Goal: Task Accomplishment & Management: Manage account settings

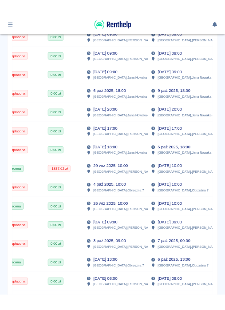
scroll to position [0, 300]
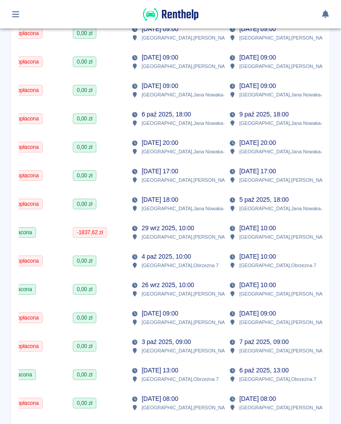
click at [170, 347] on p "[GEOGRAPHIC_DATA] , [PERSON_NAME] 63" at bounding box center [191, 350] width 99 height 8
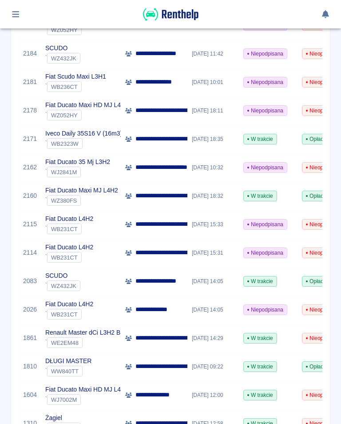
click at [164, 254] on p "**********" at bounding box center [189, 252] width 108 height 9
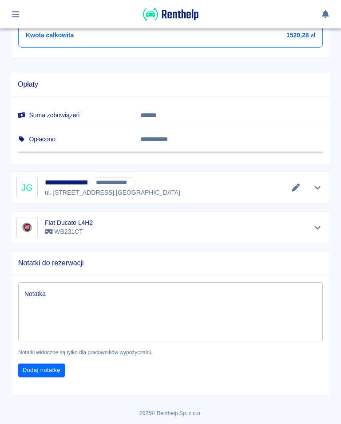
scroll to position [466, 0]
click at [292, 187] on icon "Edytuj dane" at bounding box center [296, 188] width 10 height 8
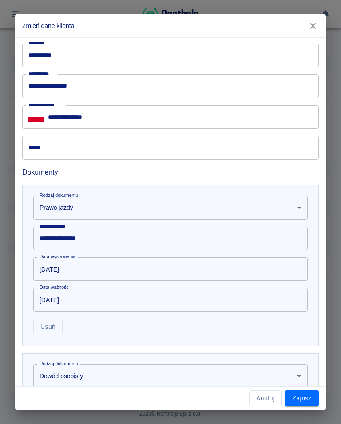
scroll to position [353, 0]
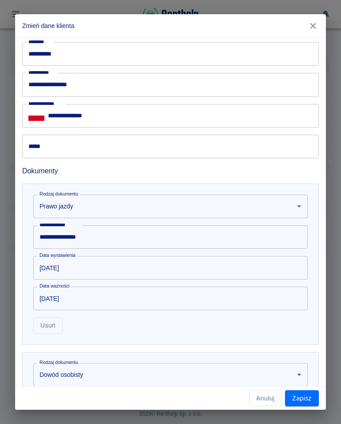
click at [45, 155] on input "*****" at bounding box center [170, 147] width 297 height 24
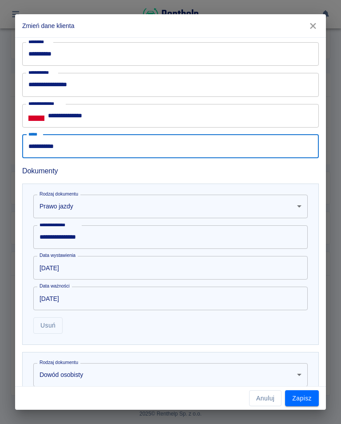
type input "**********"
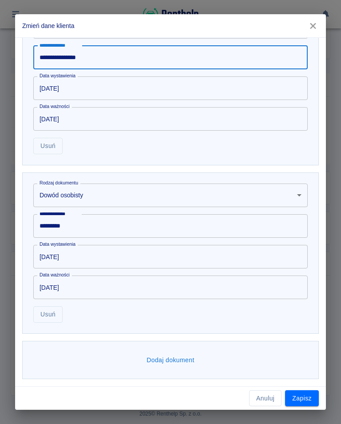
scroll to position [532, 0]
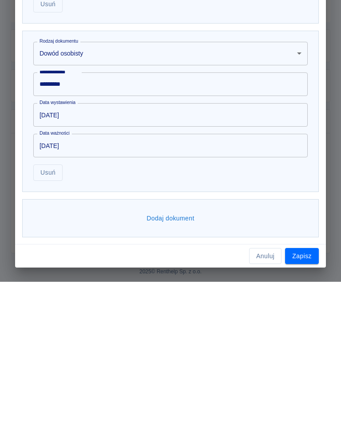
click at [297, 390] on button "Zapisz" at bounding box center [302, 398] width 34 height 16
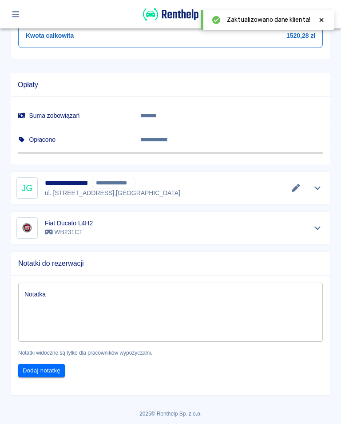
click at [321, 18] on icon at bounding box center [321, 20] width 8 height 6
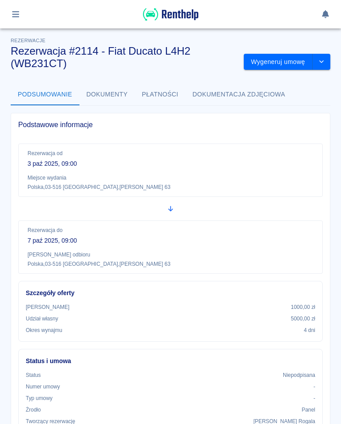
scroll to position [0, 0]
click at [271, 59] on button "Wygeneruj umowę" at bounding box center [278, 62] width 69 height 16
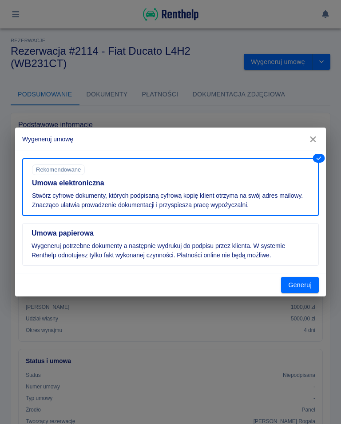
click at [304, 284] on button "Generuj" at bounding box center [300, 285] width 38 height 16
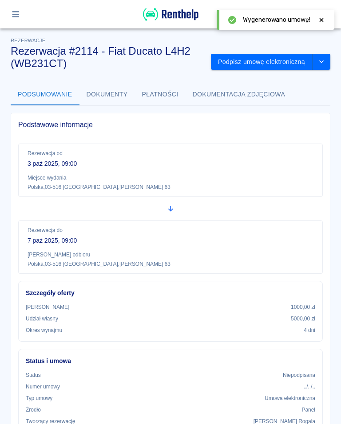
click at [268, 56] on button "Podpisz umowę elektroniczną" at bounding box center [262, 62] width 102 height 16
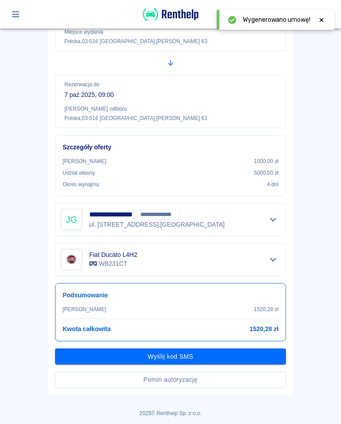
scroll to position [119, 0]
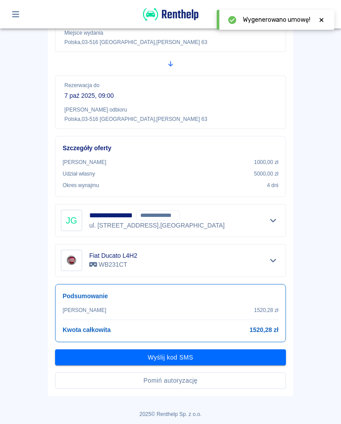
click at [175, 355] on button "Wyślij kod SMS" at bounding box center [170, 357] width 231 height 16
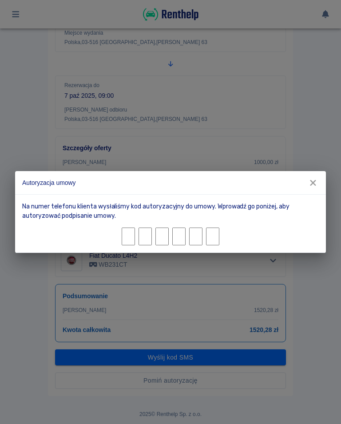
click at [132, 238] on input "Character 1." at bounding box center [128, 236] width 13 height 18
type input "0"
type input "2"
type input "0"
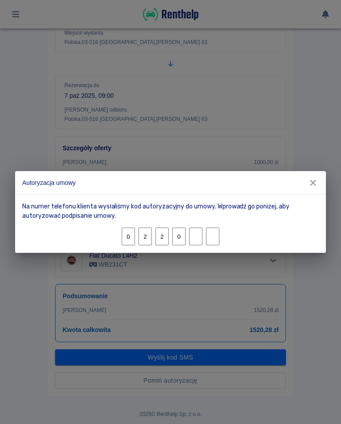
type input "7"
type input "4"
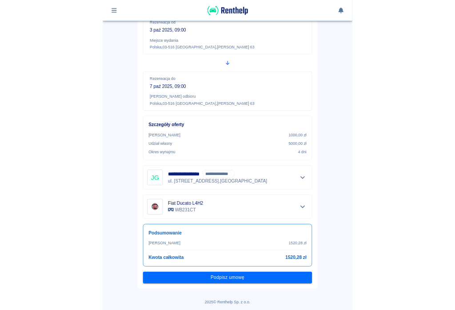
scroll to position [96, 0]
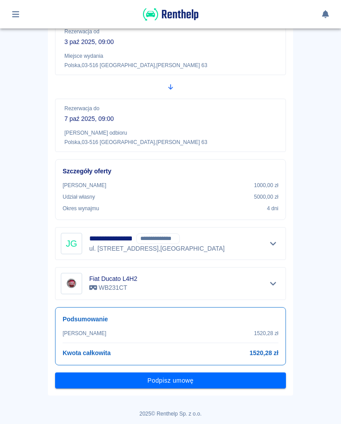
click at [172, 384] on button "Podpisz umowę" at bounding box center [170, 380] width 231 height 16
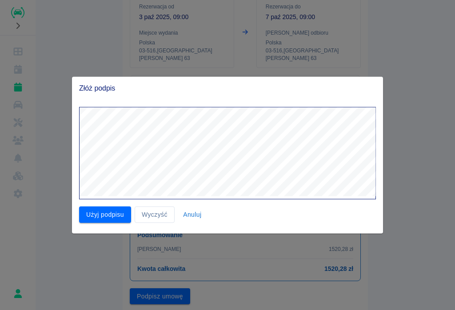
click at [100, 215] on button "Użyj podpisu" at bounding box center [105, 214] width 52 height 16
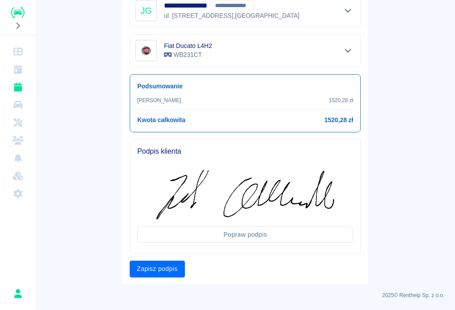
scroll to position [244, 0]
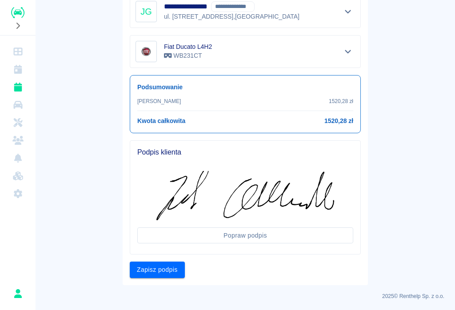
click at [152, 265] on button "Zapisz podpis" at bounding box center [157, 270] width 55 height 16
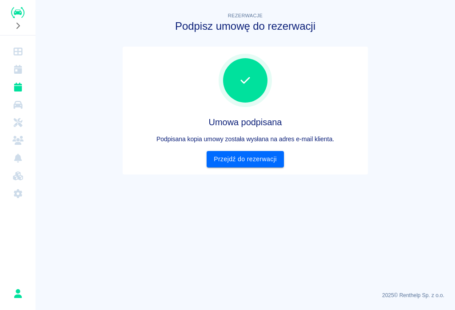
click at [251, 160] on link "Przejdź do rezerwacji" at bounding box center [244, 159] width 77 height 16
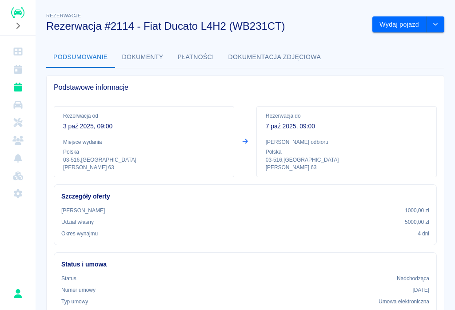
click at [341, 25] on button "Wydaj pojazd" at bounding box center [399, 24] width 54 height 16
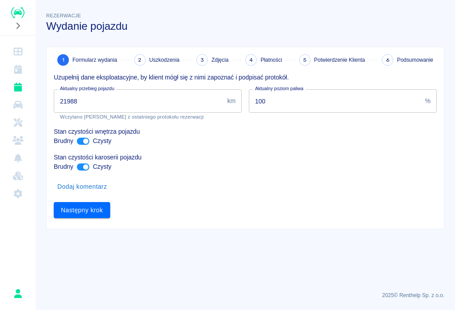
click at [90, 96] on input "21988" at bounding box center [139, 101] width 170 height 24
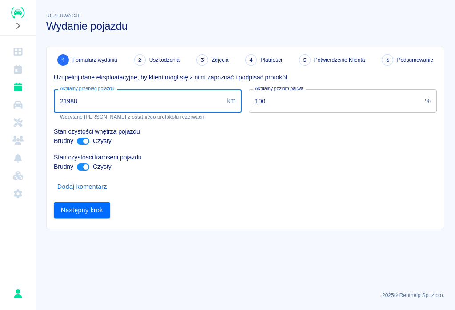
click at [86, 97] on input "21988" at bounding box center [139, 101] width 170 height 24
type input "22010"
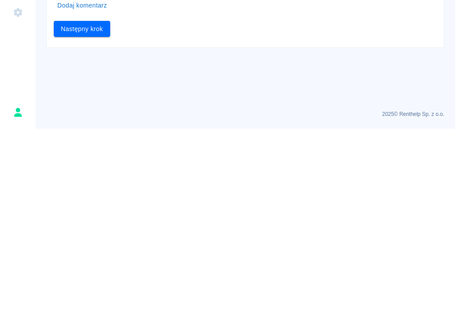
click at [73, 202] on button "Następny krok" at bounding box center [82, 210] width 56 height 16
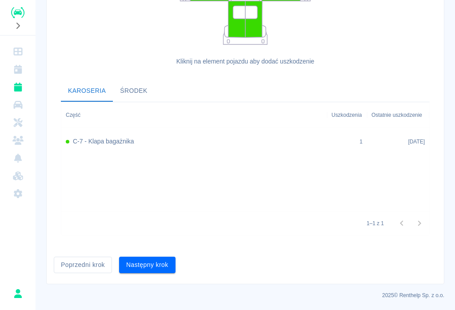
scroll to position [244, 0]
click at [147, 267] on button "Następny krok" at bounding box center [147, 265] width 56 height 16
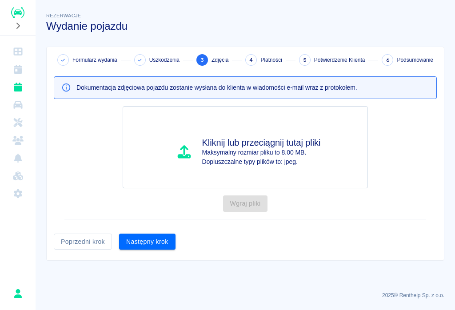
scroll to position [0, 0]
click at [143, 240] on button "Następny krok" at bounding box center [147, 242] width 56 height 16
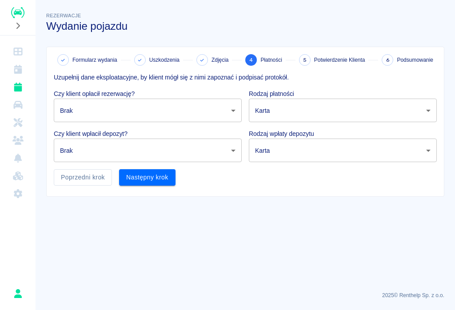
click at [240, 108] on body "Używamy plików Cookies, by zapewnić Ci najlepsze możliwe doświadczenie. Aby dow…" at bounding box center [227, 155] width 455 height 310
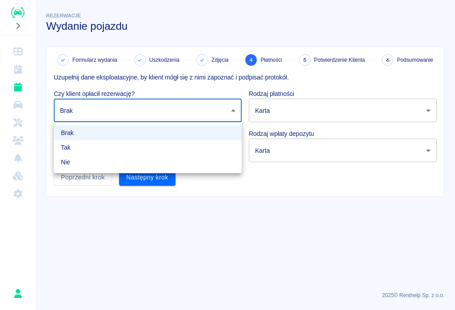
click at [67, 145] on li "Tak" at bounding box center [148, 147] width 188 height 15
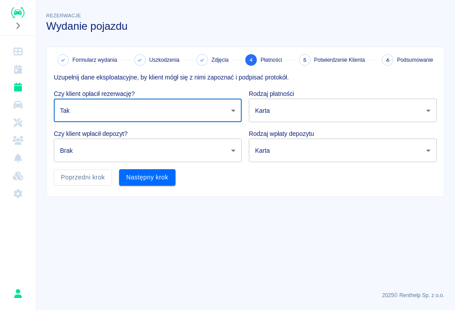
type input "true"
click at [235, 145] on body "Używamy plików Cookies, by zapewnić Ci najlepsze możliwe doświadczenie. Aby dow…" at bounding box center [227, 155] width 455 height 310
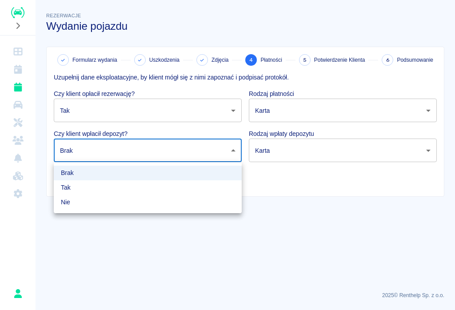
click at [62, 186] on li "Tak" at bounding box center [148, 187] width 188 height 15
type input "true"
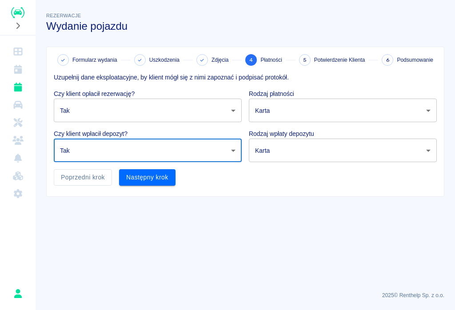
click at [341, 107] on body "Używamy plików Cookies, by zapewnić Ci najlepsze możliwe doświadczenie. Aby dow…" at bounding box center [227, 155] width 455 height 310
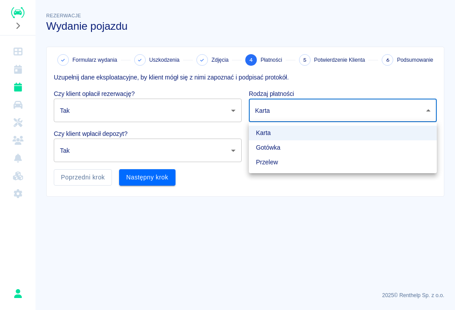
click at [270, 162] on li "Przelew" at bounding box center [343, 162] width 188 height 15
type input "bank_transfer"
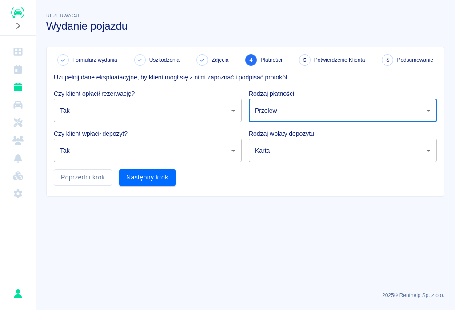
click at [341, 151] on body "Używamy plików Cookies, by zapewnić Ci najlepsze możliwe doświadczenie. Aby dow…" at bounding box center [227, 155] width 455 height 310
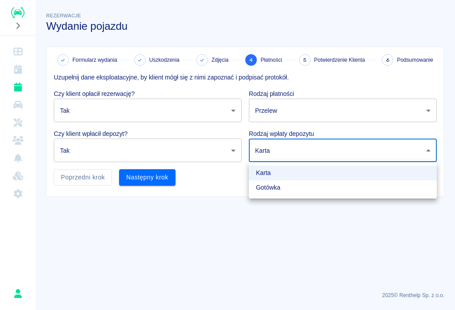
click at [276, 188] on li "Gotówka" at bounding box center [343, 187] width 188 height 15
type input "cash"
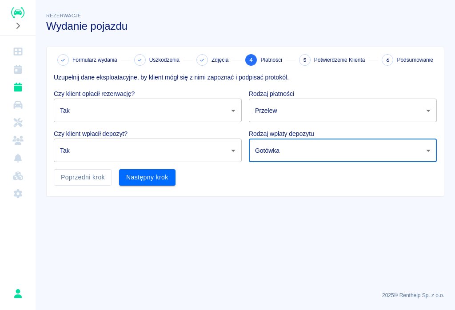
click at [144, 179] on button "Następny krok" at bounding box center [147, 177] width 56 height 16
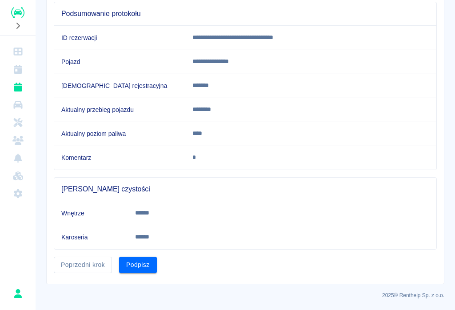
scroll to position [87, 0]
click at [135, 268] on button "Podpisz" at bounding box center [138, 265] width 38 height 16
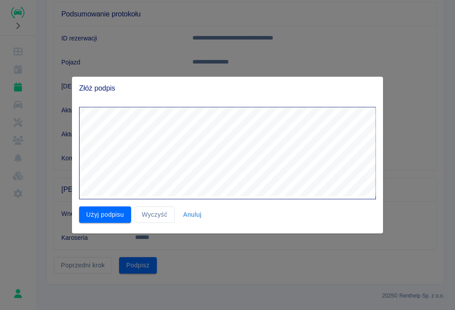
click at [226, 306] on div at bounding box center [227, 155] width 455 height 310
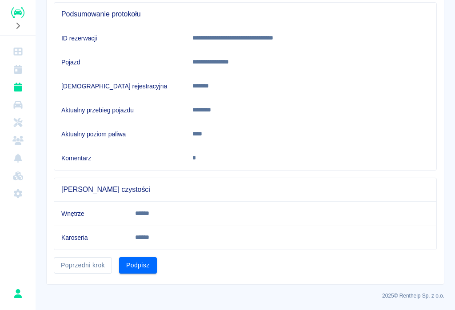
click at [139, 262] on button "Podpisz" at bounding box center [138, 265] width 38 height 16
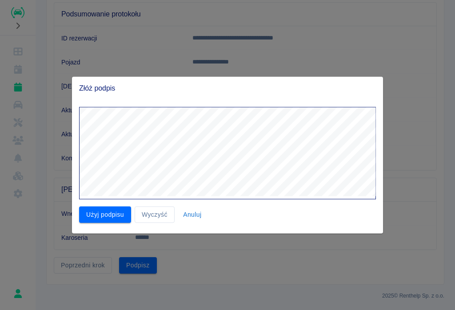
click at [105, 208] on button "Użyj podpisu" at bounding box center [105, 214] width 52 height 16
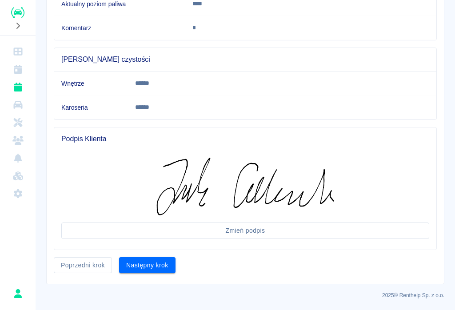
scroll to position [217, 0]
click at [148, 263] on button "Następny krok" at bounding box center [147, 266] width 56 height 16
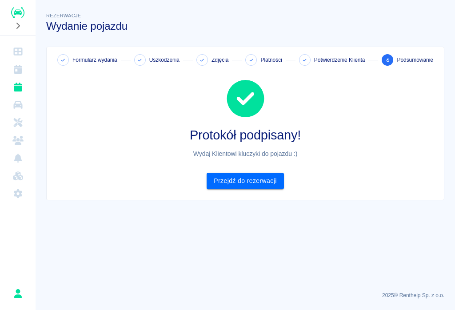
scroll to position [0, 0]
